Goal: Transaction & Acquisition: Purchase product/service

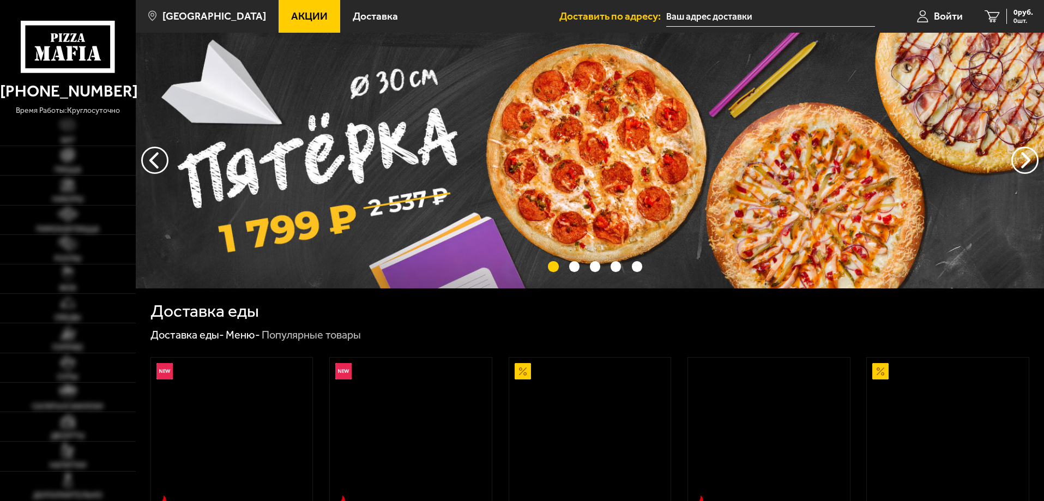
type input "[STREET_ADDRESS][PERSON_NAME]"
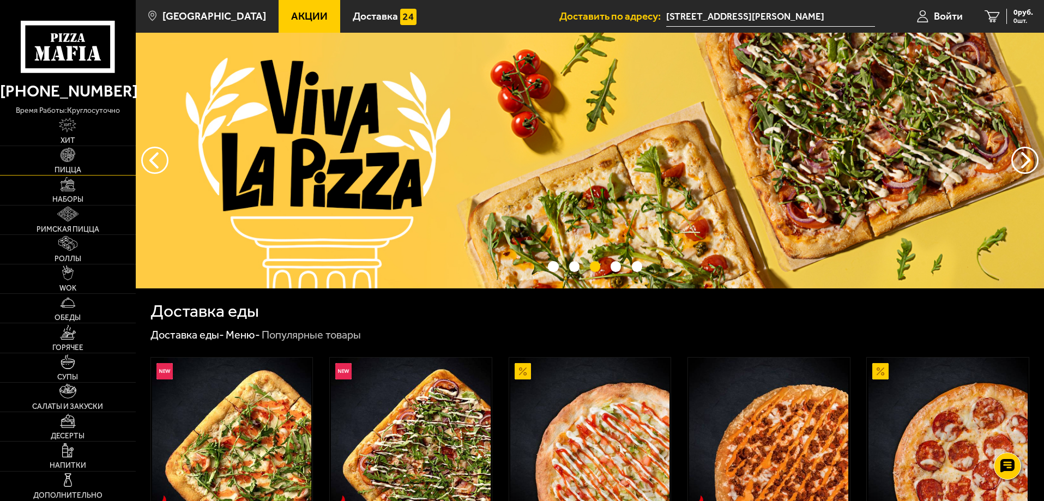
click at [79, 167] on span "Пицца" at bounding box center [68, 170] width 27 height 8
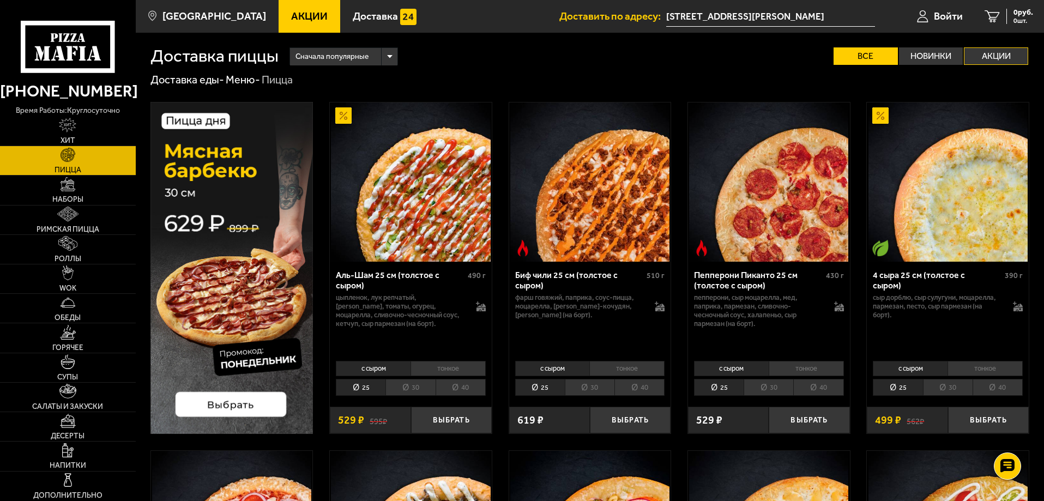
click at [999, 55] on label "Акции" at bounding box center [996, 55] width 64 height 17
click at [0, 0] on input "Акции" at bounding box center [0, 0] width 0 height 0
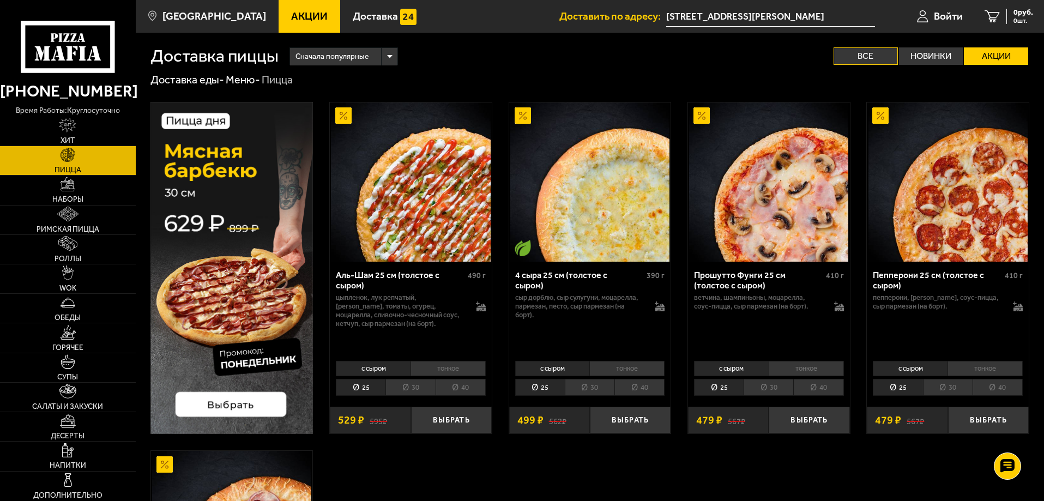
click at [859, 55] on label "Все" at bounding box center [866, 55] width 64 height 17
click at [0, 0] on input "Все" at bounding box center [0, 0] width 0 height 0
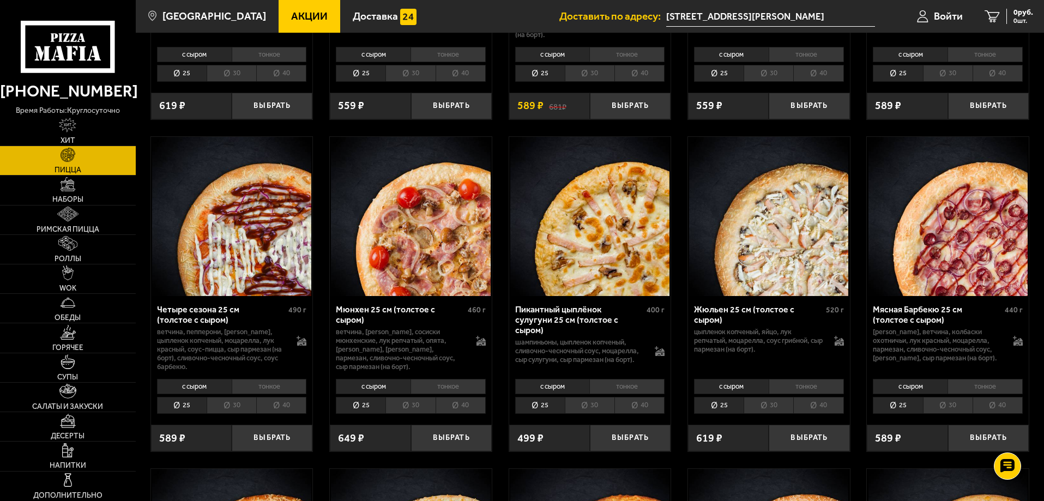
scroll to position [1309, 0]
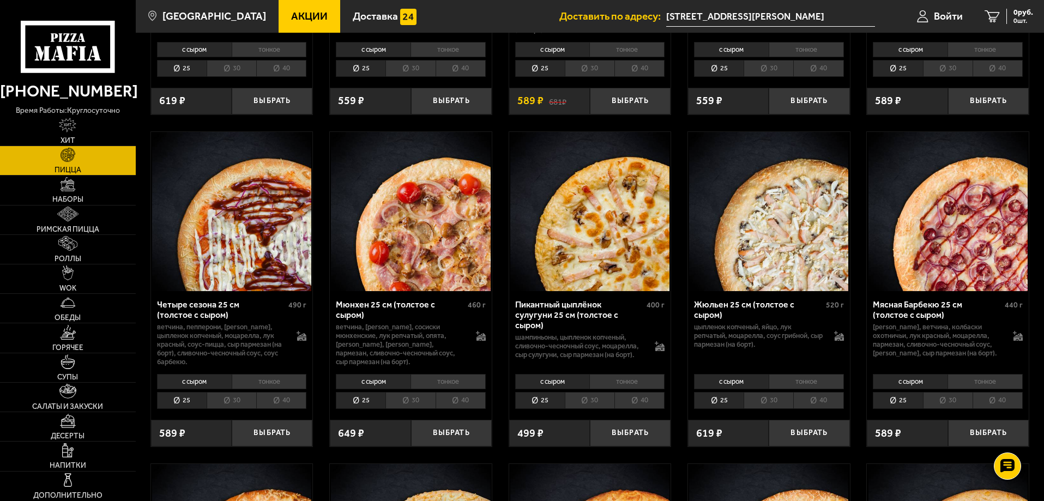
click at [429, 389] on li "тонкое" at bounding box center [448, 381] width 75 height 15
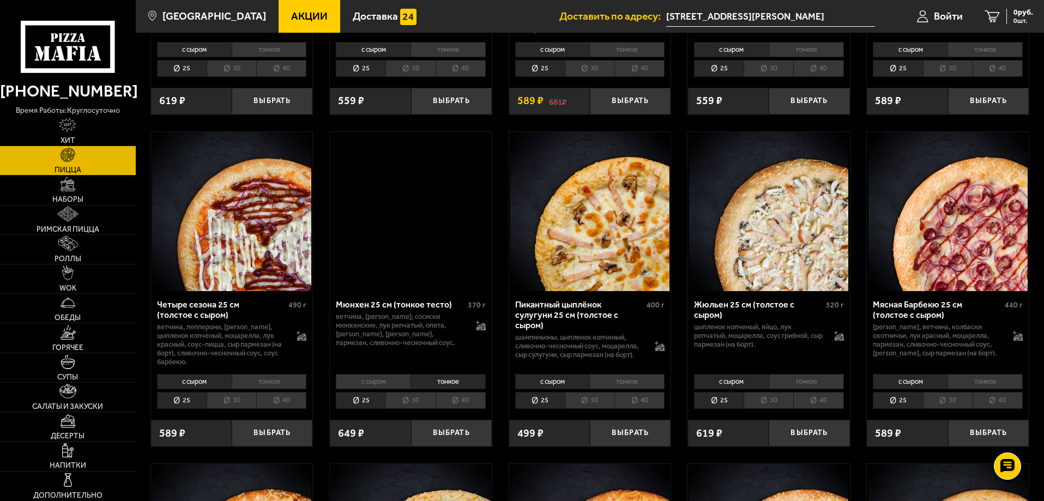
click at [418, 409] on li "30" at bounding box center [410, 400] width 50 height 17
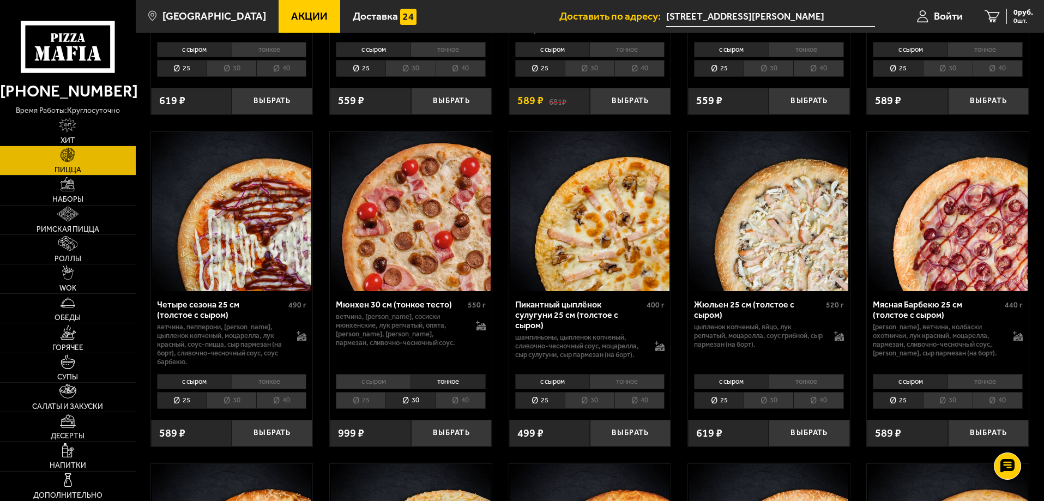
click at [266, 389] on li "тонкое" at bounding box center [269, 381] width 75 height 15
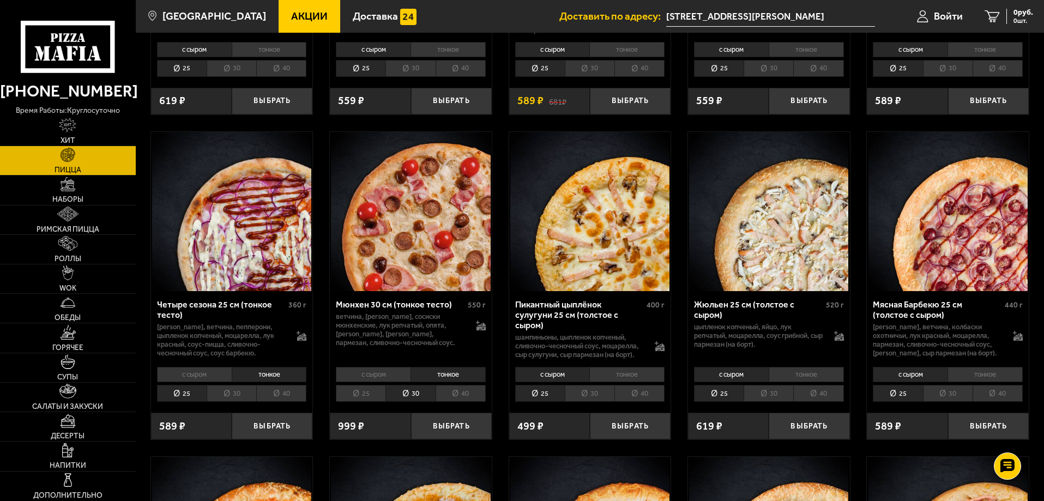
click at [242, 402] on li "30" at bounding box center [232, 393] width 50 height 17
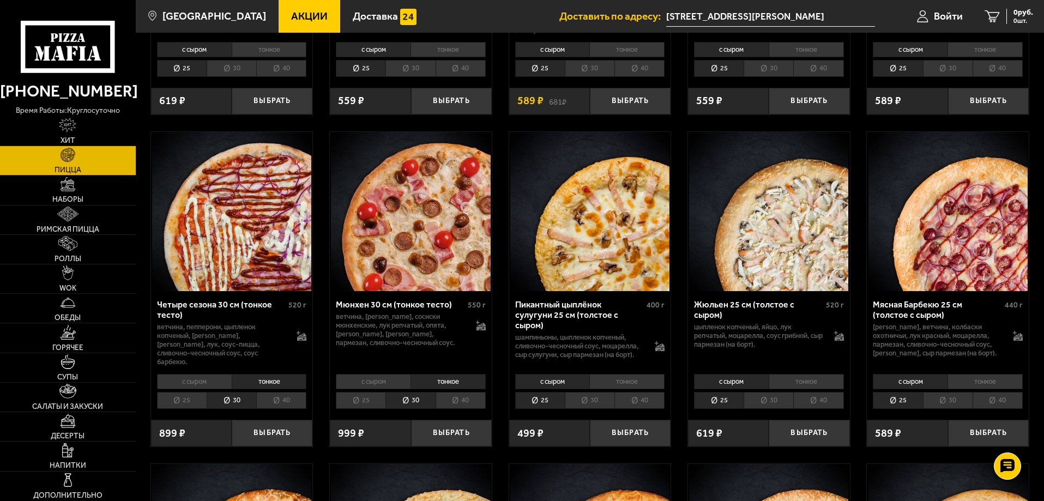
click at [952, 407] on li "30" at bounding box center [948, 400] width 50 height 17
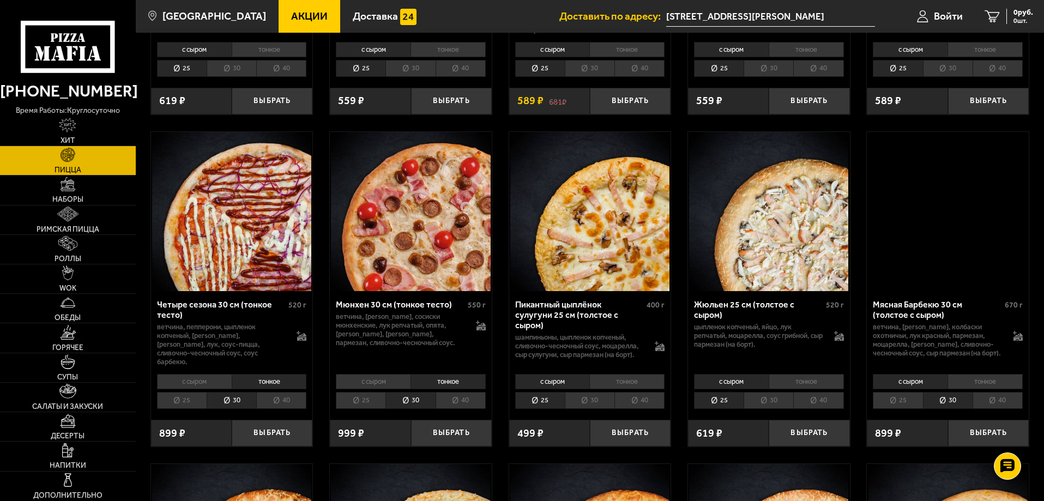
click at [988, 389] on li "тонкое" at bounding box center [985, 381] width 75 height 15
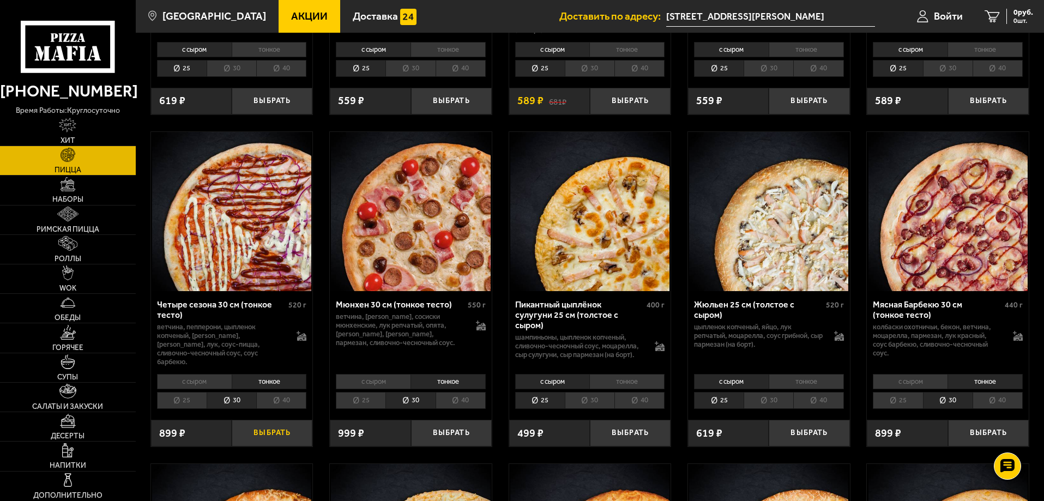
click at [271, 443] on button "Выбрать" at bounding box center [272, 433] width 81 height 27
click at [980, 441] on button "Выбрать" at bounding box center [988, 433] width 81 height 27
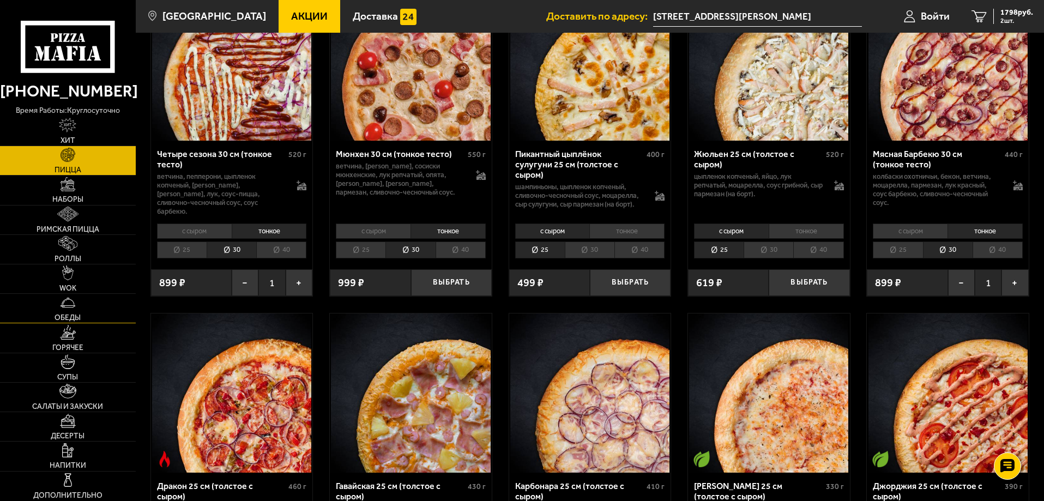
scroll to position [1472, 0]
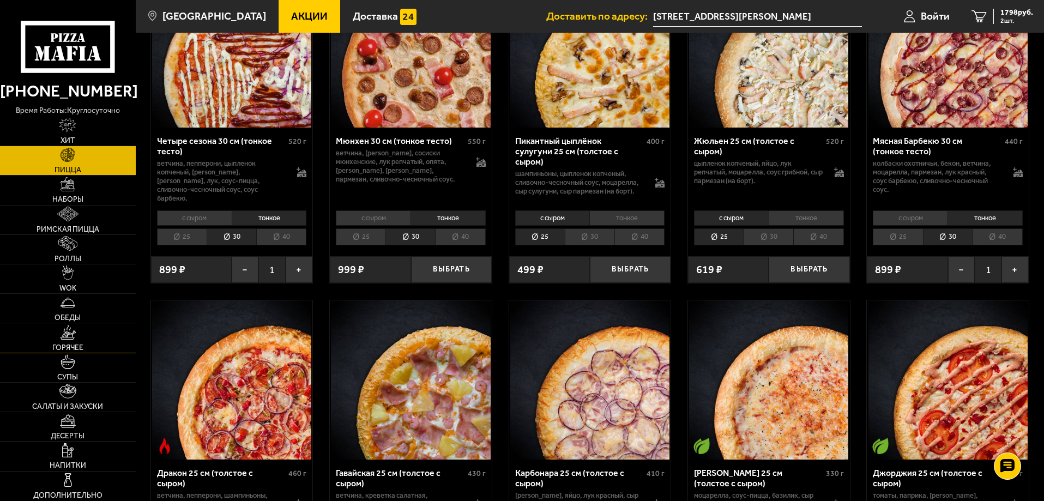
click at [74, 337] on img at bounding box center [68, 332] width 16 height 15
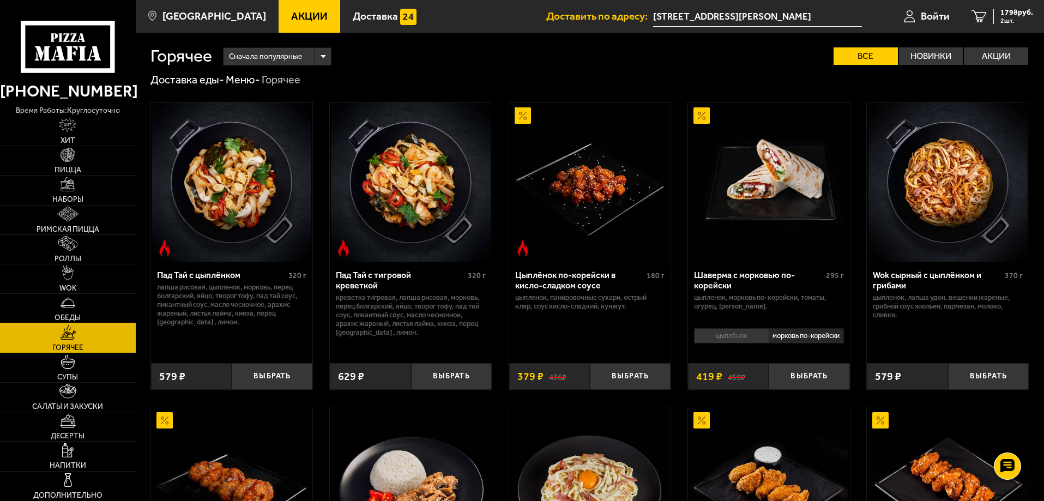
click at [73, 311] on link "Обеды" at bounding box center [68, 308] width 136 height 29
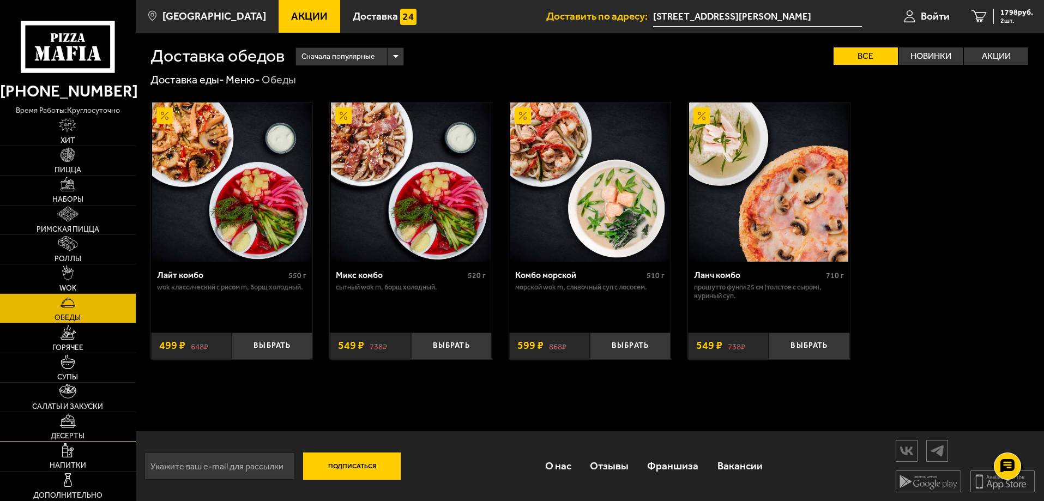
click at [86, 432] on link "Десерты" at bounding box center [68, 426] width 136 height 29
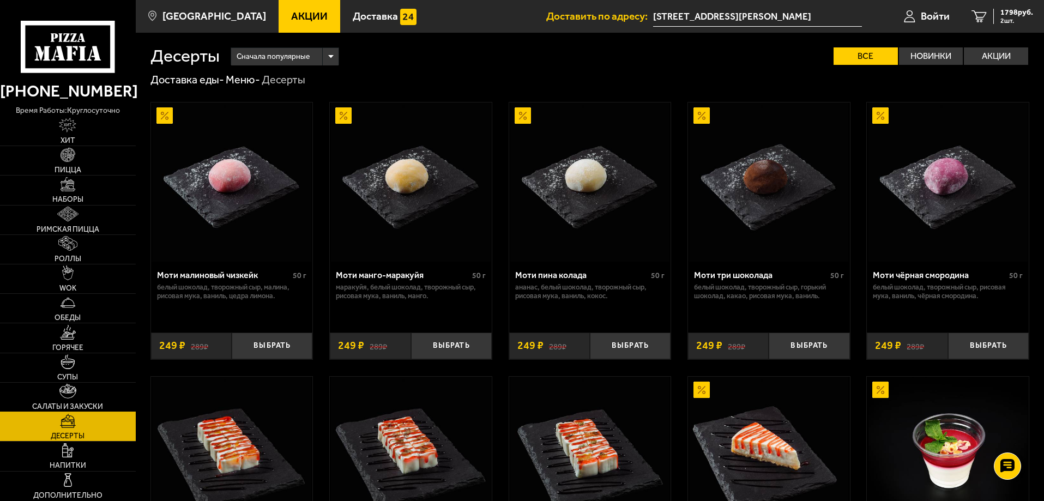
click at [63, 404] on span "Салаты и закуски" at bounding box center [67, 407] width 71 height 8
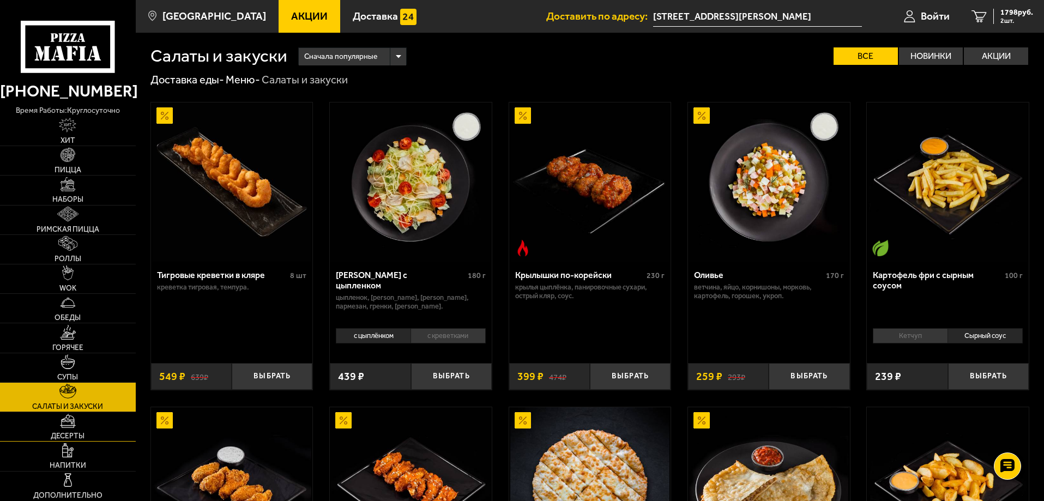
click at [67, 425] on img at bounding box center [68, 421] width 16 height 15
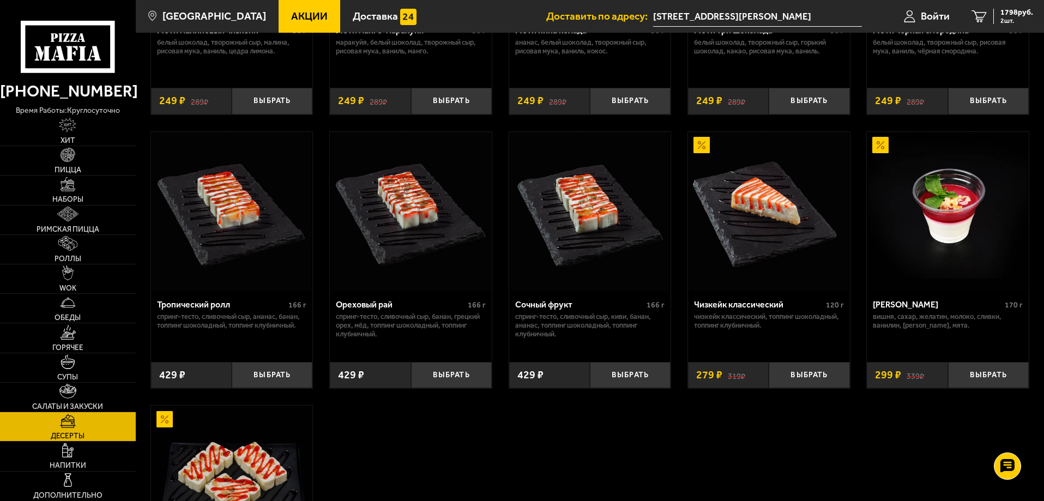
scroll to position [382, 0]
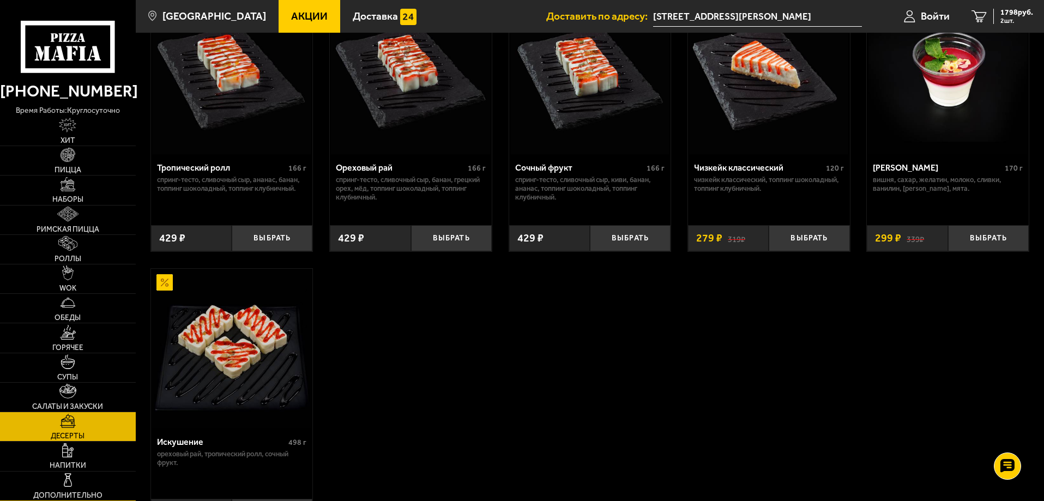
click at [83, 483] on link "Дополнительно" at bounding box center [68, 486] width 136 height 29
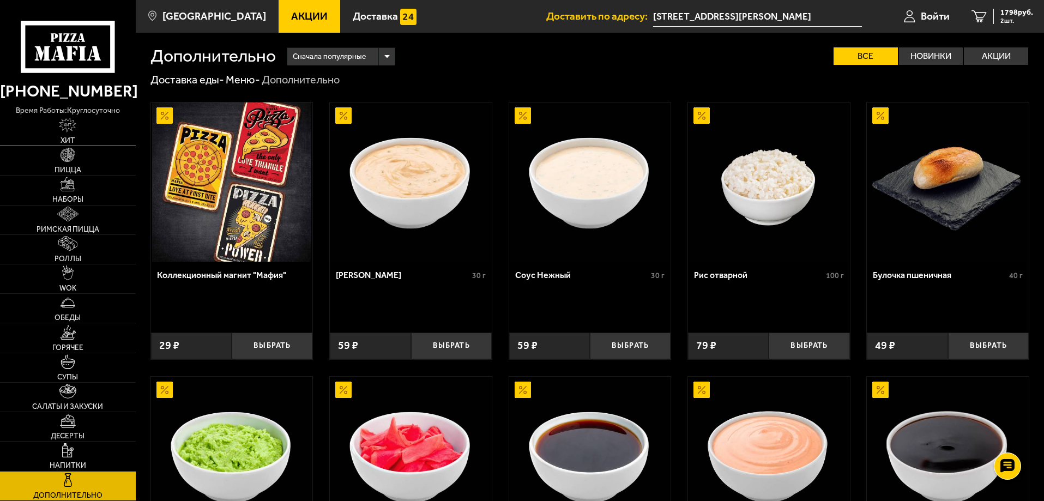
click at [73, 134] on link "Хит" at bounding box center [68, 131] width 136 height 29
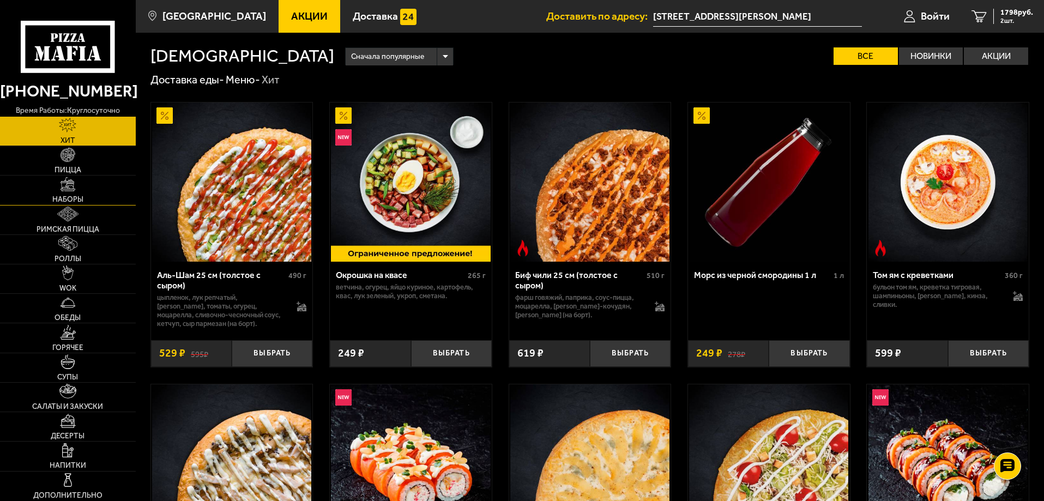
click at [66, 189] on img at bounding box center [68, 184] width 15 height 15
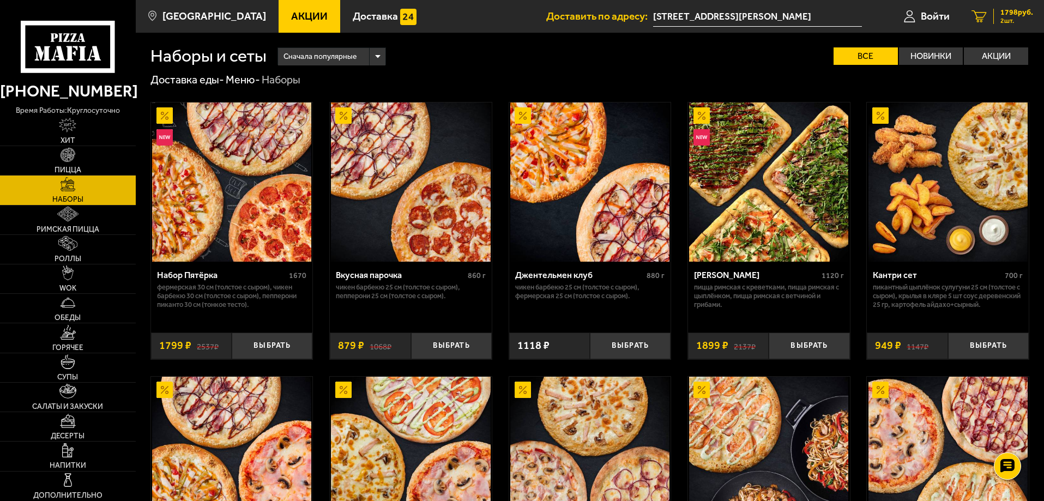
click at [1008, 15] on span "1798 руб." at bounding box center [1016, 13] width 33 height 8
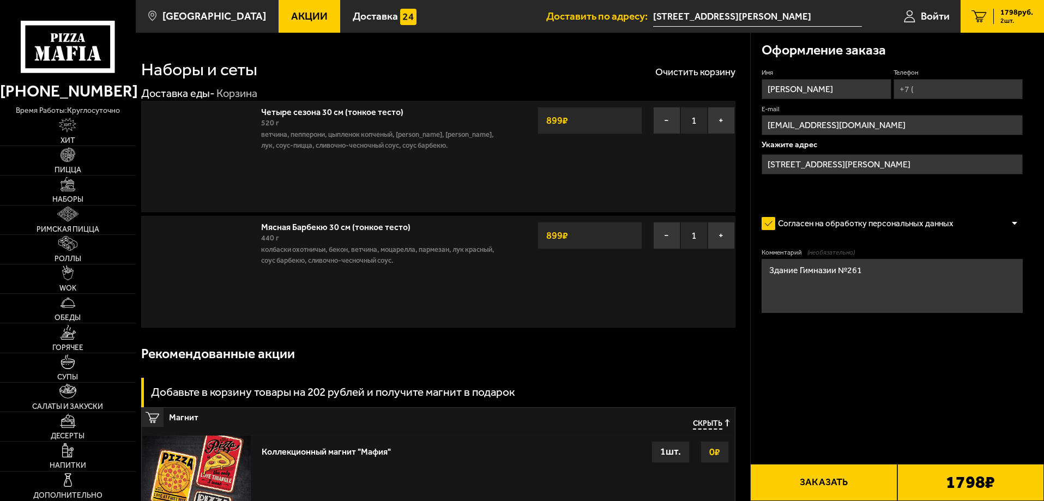
type input "[STREET_ADDRESS]"
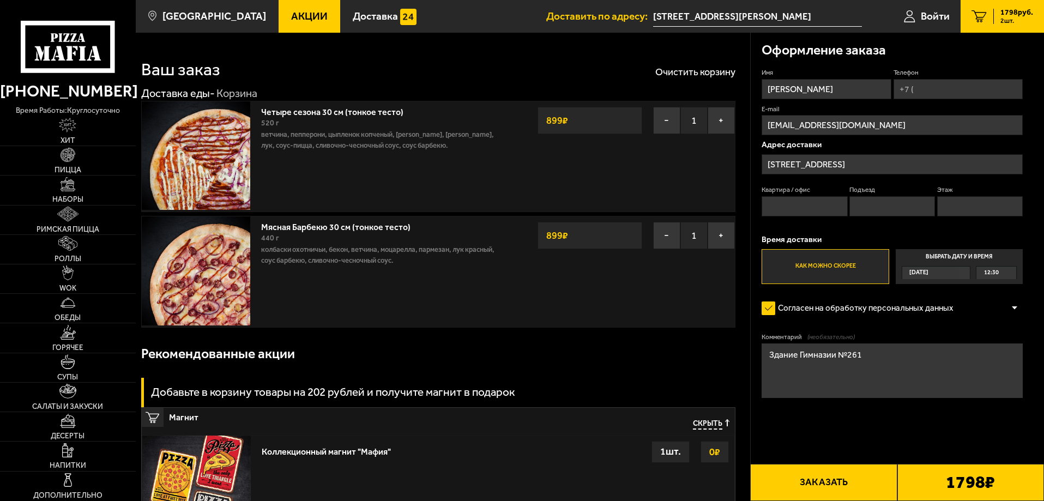
click at [923, 92] on input "Телефон" at bounding box center [958, 89] width 129 height 20
type input "[PHONE_NUMBER]"
click at [1003, 275] on div "12:30" at bounding box center [996, 273] width 40 height 13
click at [0, 0] on input "Выбрать дату и время [DATE] 12:30" at bounding box center [0, 0] width 0 height 0
click at [1011, 274] on div "12:30" at bounding box center [996, 273] width 40 height 13
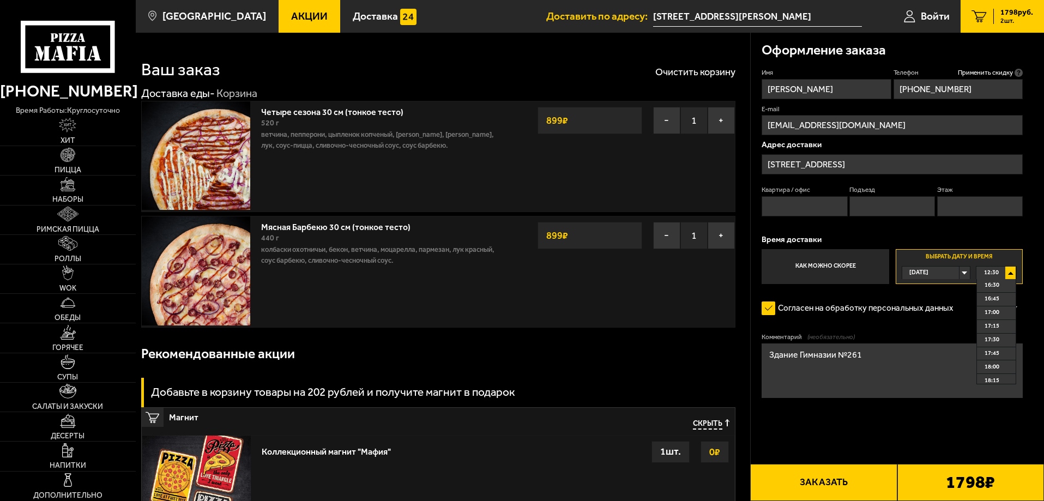
scroll to position [218, 0]
click at [992, 311] on span "17:00" at bounding box center [992, 312] width 15 height 13
click at [872, 360] on textarea "Здание Гимназии №261" at bounding box center [892, 370] width 261 height 55
drag, startPoint x: 871, startPoint y: 359, endPoint x: 763, endPoint y: 361, distance: 107.4
click at [763, 361] on textarea "Здание Гимназии №261" at bounding box center [892, 370] width 261 height 55
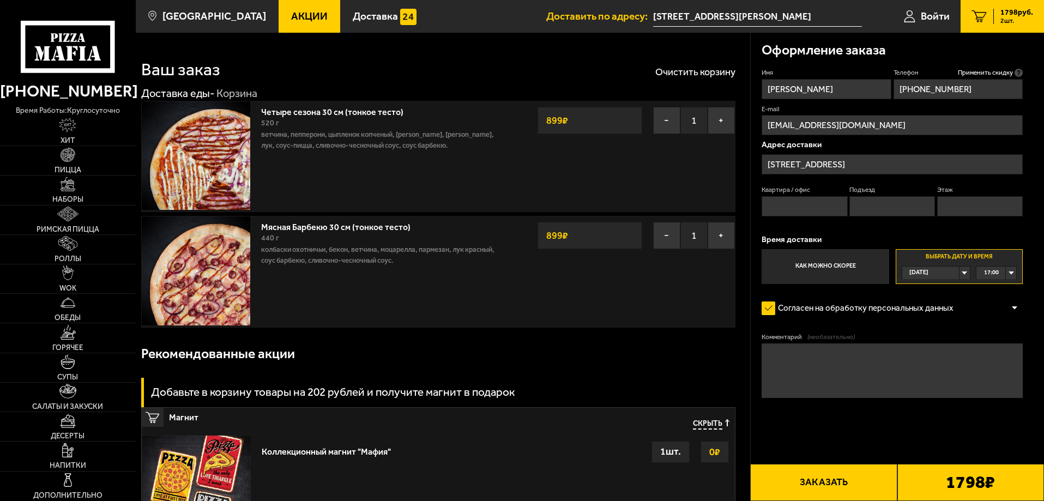
click at [876, 164] on input "[STREET_ADDRESS]" at bounding box center [892, 164] width 261 height 20
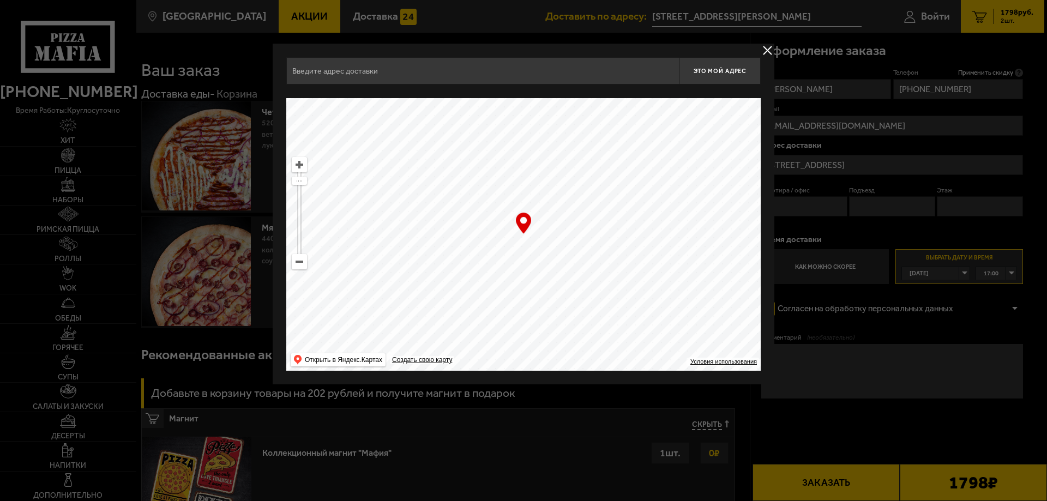
type input "[STREET_ADDRESS]"
click at [388, 74] on input "[STREET_ADDRESS]" at bounding box center [482, 70] width 393 height 27
drag, startPoint x: 415, startPoint y: 73, endPoint x: 278, endPoint y: 70, distance: 137.4
click at [278, 70] on div "[STREET_ADDRESS] Это мой адрес Найдите адрес перетащив карту … © Яндекс Условия…" at bounding box center [524, 214] width 502 height 341
type input "V"
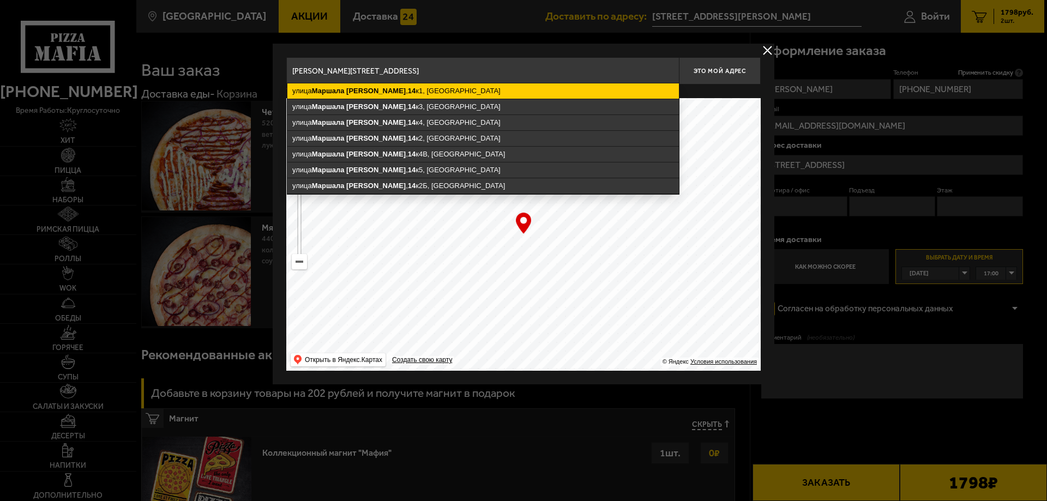
click at [426, 92] on ymaps "[STREET_ADDRESS][PERSON_NAME]" at bounding box center [482, 90] width 391 height 15
type input "[STREET_ADDRESS][PERSON_NAME]"
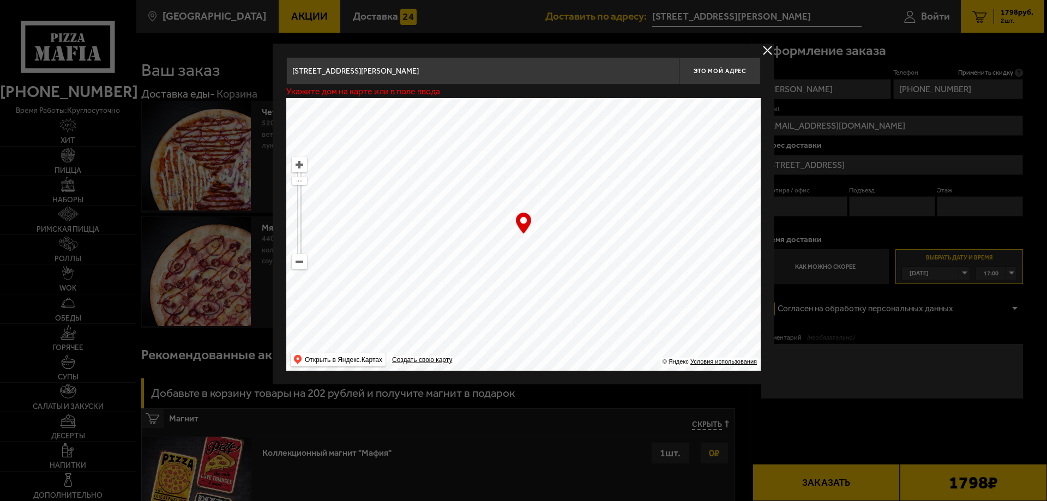
type input "[STREET_ADDRESS][PERSON_NAME]"
click at [718, 73] on span "Это мой адрес" at bounding box center [720, 71] width 52 height 7
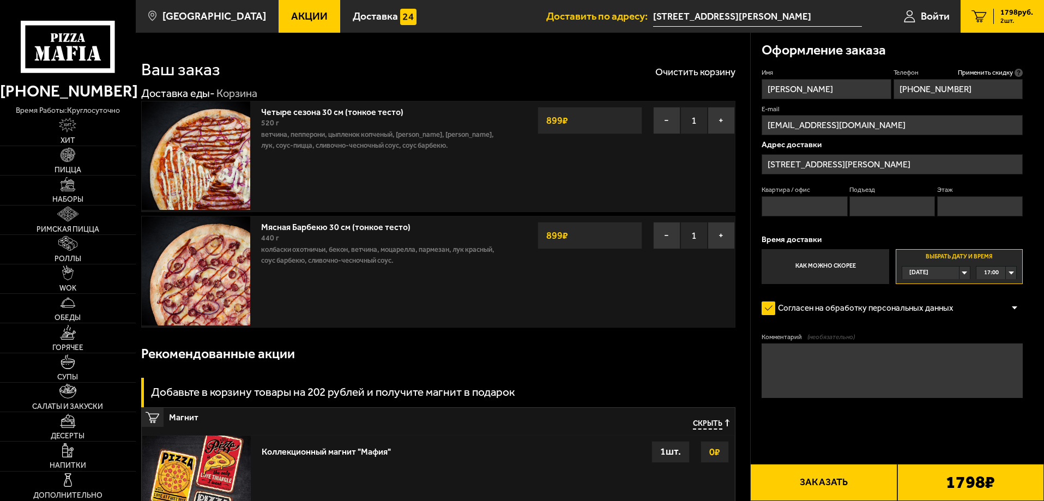
click at [787, 209] on input "Квартира / офис" at bounding box center [805, 206] width 86 height 20
type input "75"
click at [860, 204] on input "Подъезд" at bounding box center [892, 206] width 86 height 20
type input "2"
click at [955, 212] on input "Этаж" at bounding box center [980, 206] width 86 height 20
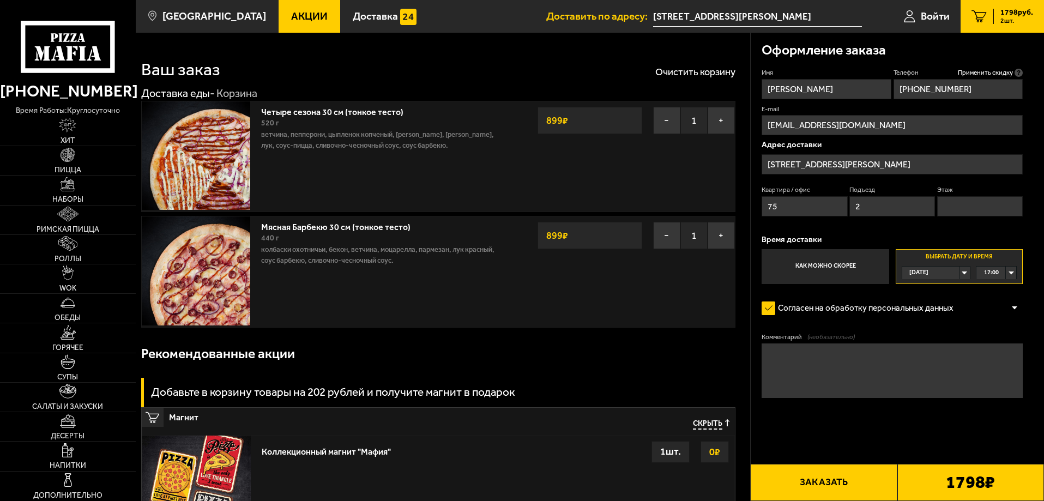
type input "9"
click at [1035, 321] on div "Оформление заказа Имя [PERSON_NAME] Телефон Применить скидку Вы будете зарегист…" at bounding box center [898, 247] width 294 height 429
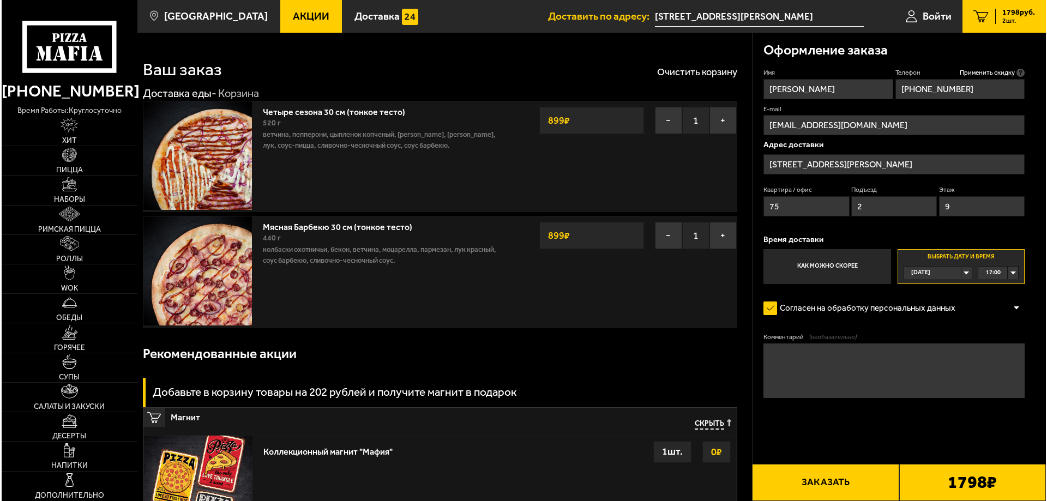
scroll to position [55, 0]
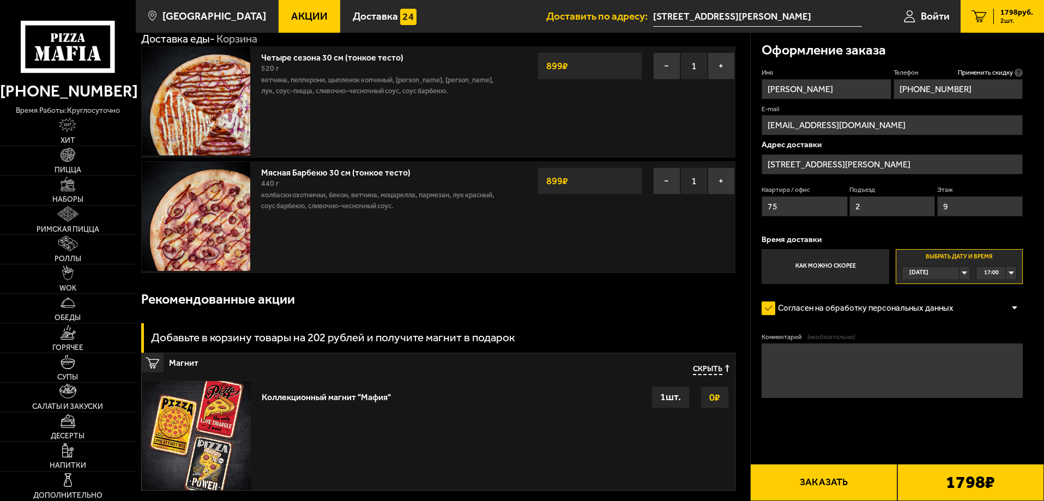
click at [829, 483] on button "Заказать" at bounding box center [823, 482] width 147 height 37
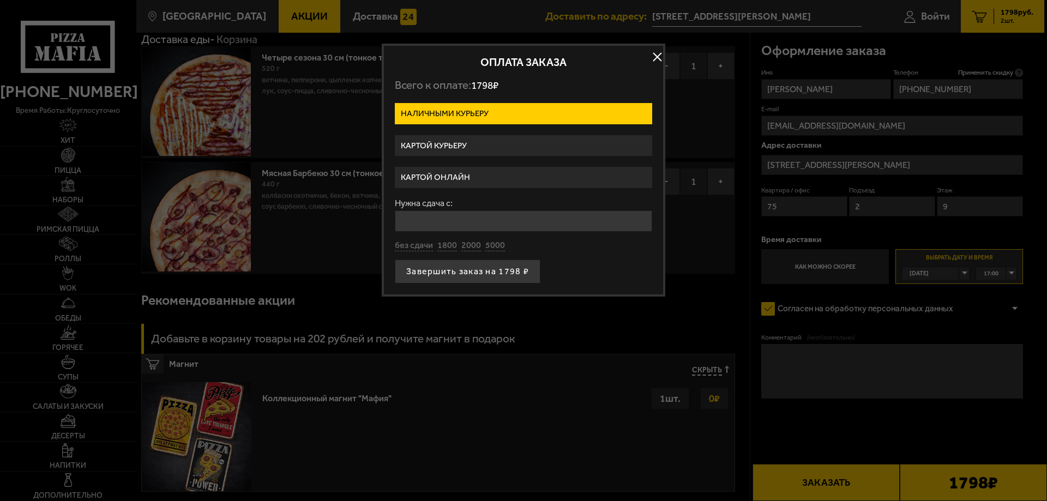
drag, startPoint x: 441, startPoint y: 143, endPoint x: 451, endPoint y: 152, distance: 12.8
click at [441, 144] on label "Картой курьеру" at bounding box center [523, 145] width 257 height 21
click at [0, 0] on input "Картой курьеру" at bounding box center [0, 0] width 0 height 0
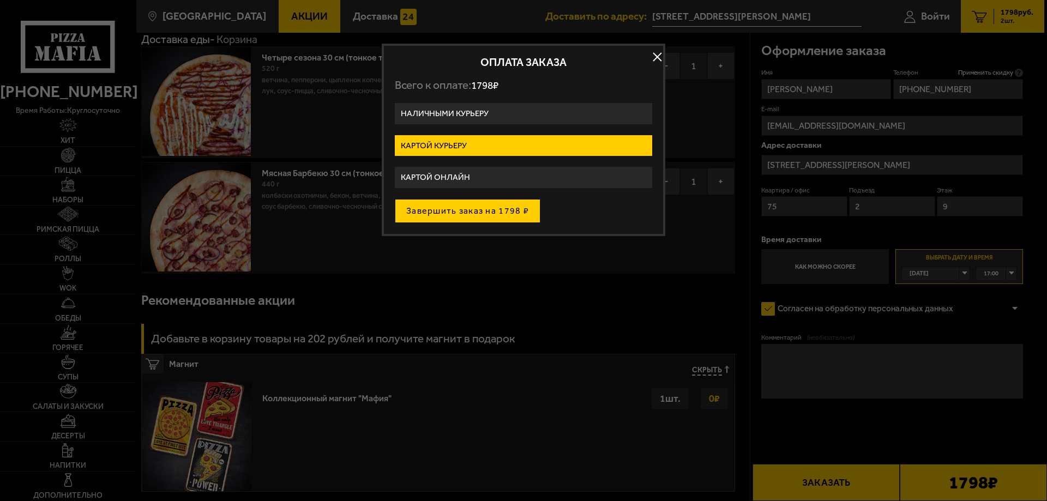
click at [455, 215] on button "Завершить заказ на 1798 ₽" at bounding box center [468, 211] width 146 height 24
